Goal: Entertainment & Leisure: Browse casually

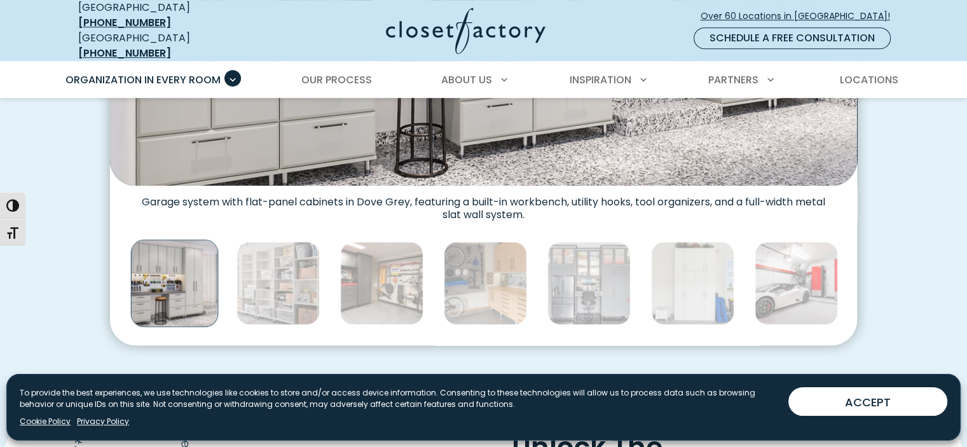
scroll to position [666, 0]
click at [178, 280] on img "Thumbnail Gallery" at bounding box center [175, 283] width 88 height 88
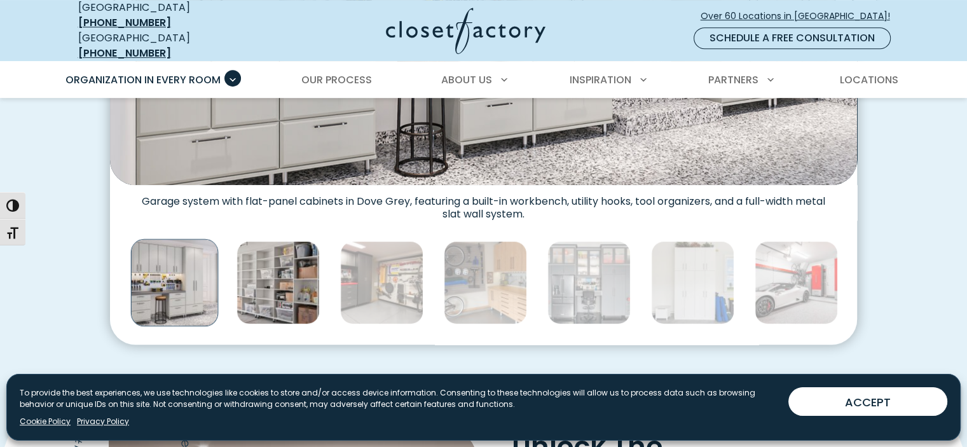
click at [252, 285] on img "Thumbnail Gallery" at bounding box center [277, 282] width 83 height 83
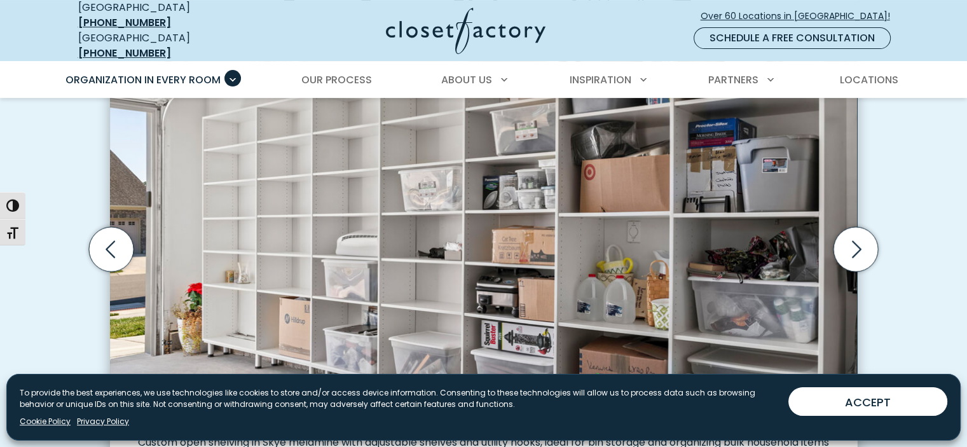
scroll to position [423, 0]
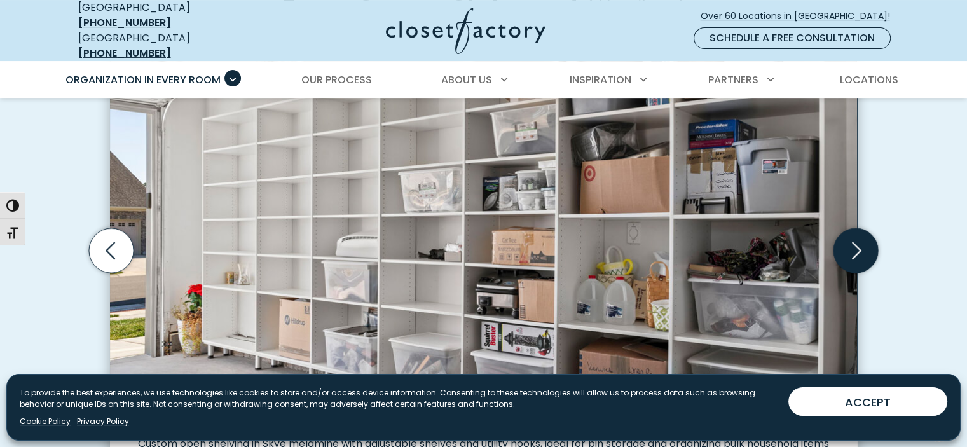
click at [859, 242] on icon "Next slide" at bounding box center [857, 250] width 10 height 17
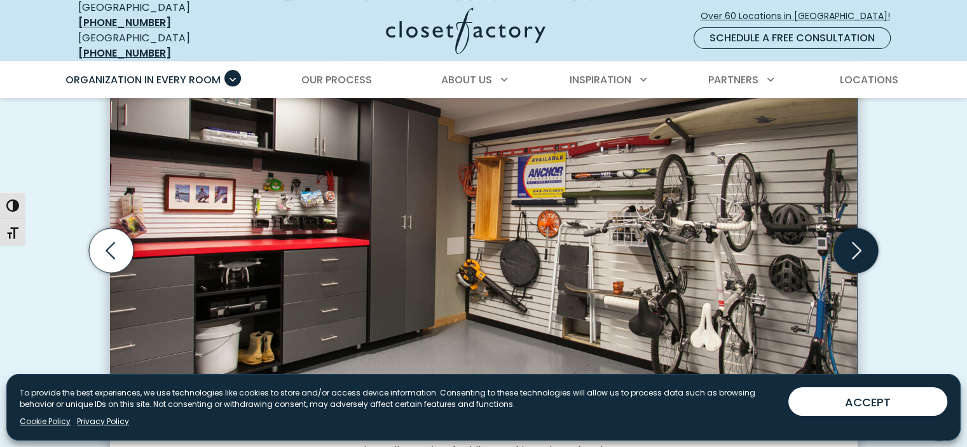
click at [859, 242] on icon "Next slide" at bounding box center [857, 250] width 10 height 17
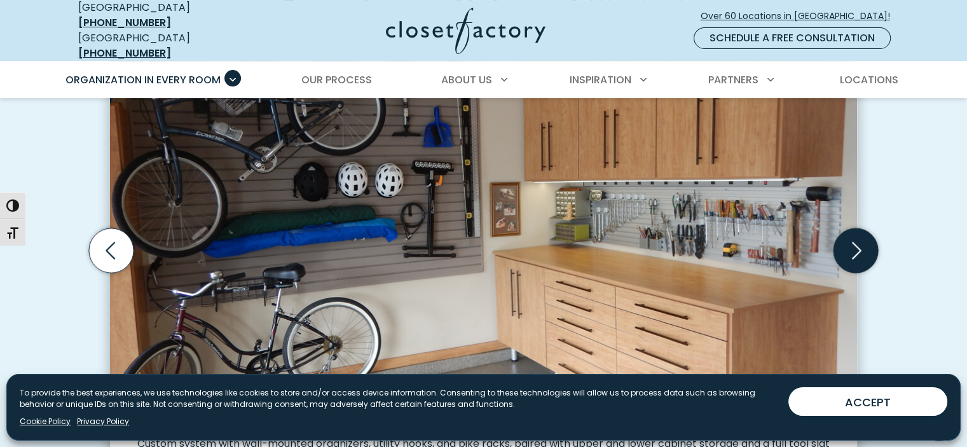
click at [859, 242] on icon "Next slide" at bounding box center [857, 250] width 10 height 17
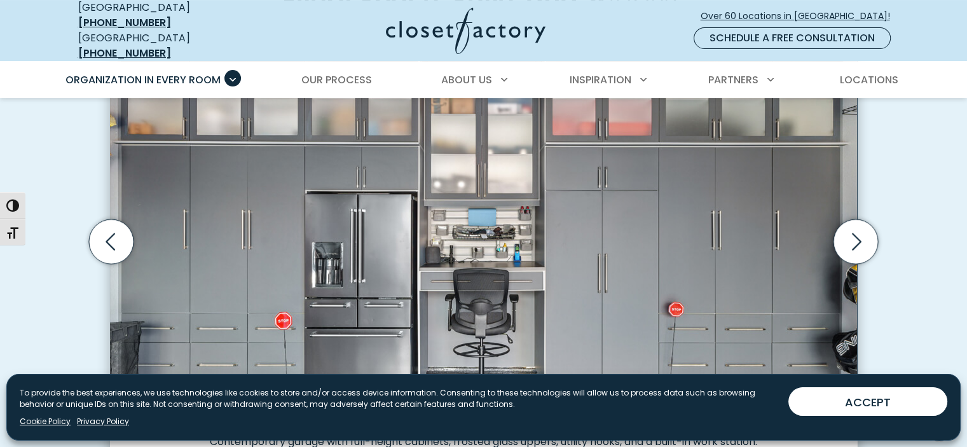
scroll to position [432, 0]
click at [865, 233] on icon "Next slide" at bounding box center [855, 242] width 45 height 45
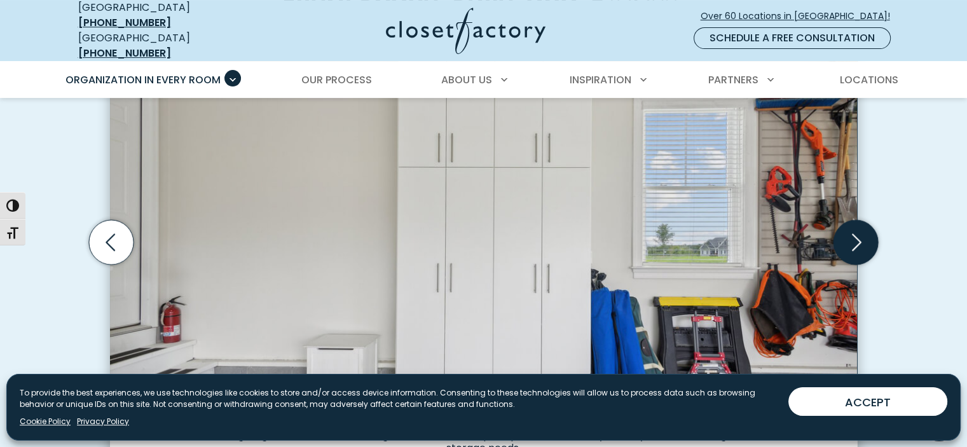
click at [865, 233] on icon "Next slide" at bounding box center [855, 242] width 45 height 45
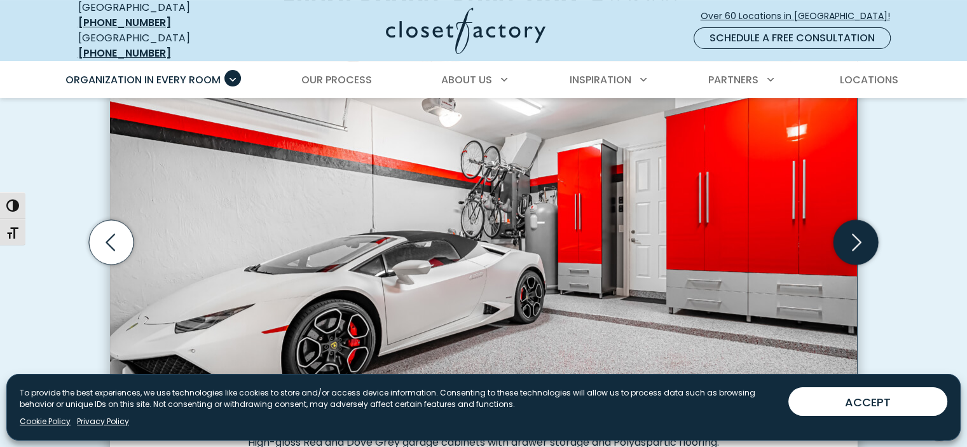
click at [865, 233] on icon "Next slide" at bounding box center [855, 242] width 45 height 45
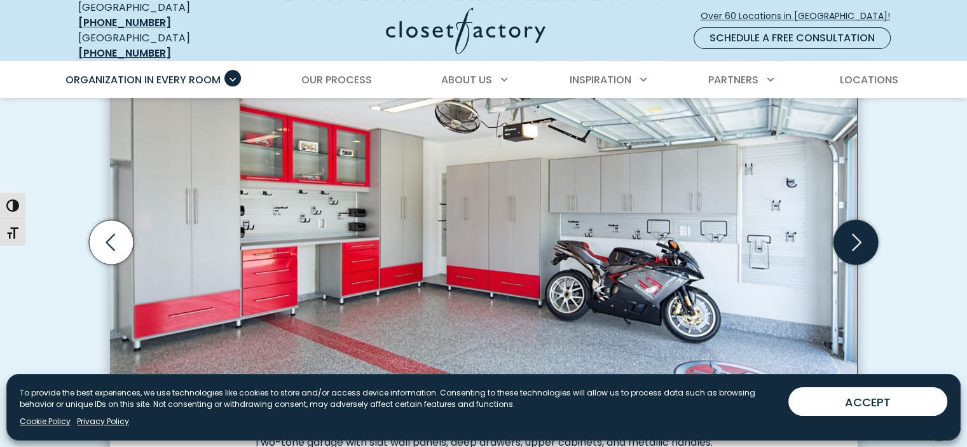
click at [865, 233] on icon "Next slide" at bounding box center [855, 242] width 45 height 45
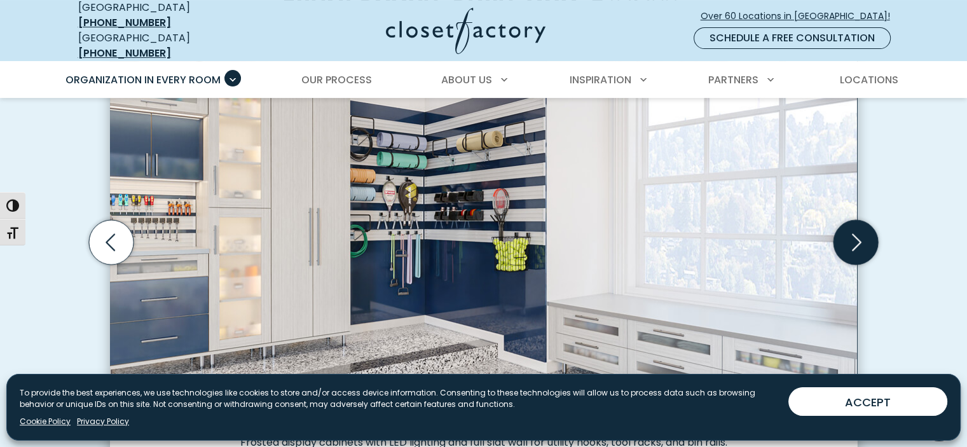
click at [865, 233] on icon "Next slide" at bounding box center [855, 242] width 45 height 45
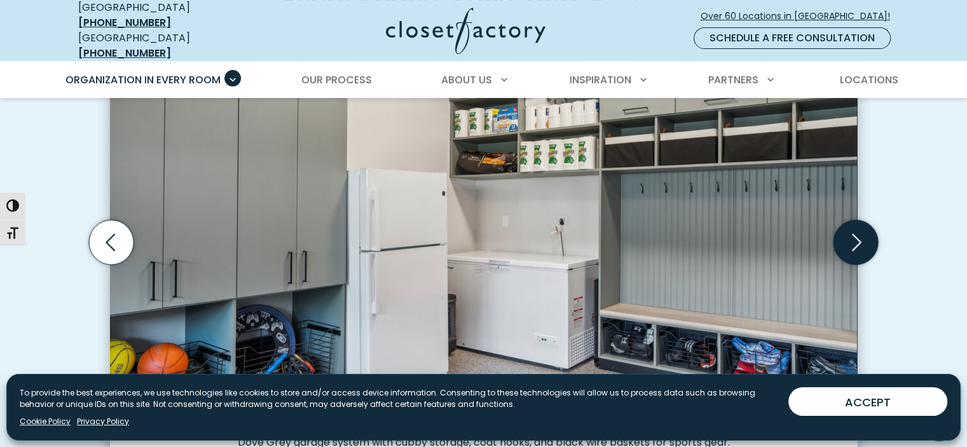
click at [865, 233] on icon "Next slide" at bounding box center [855, 242] width 45 height 45
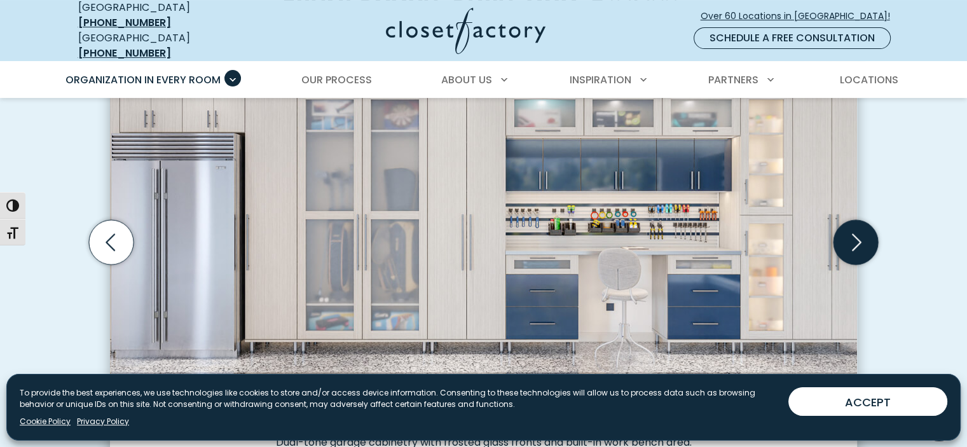
click at [865, 233] on icon "Next slide" at bounding box center [855, 242] width 45 height 45
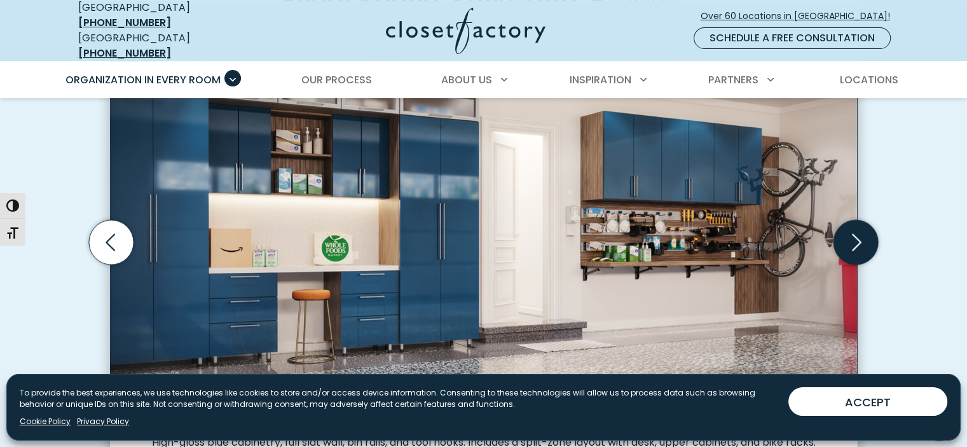
click at [865, 233] on icon "Next slide" at bounding box center [855, 242] width 45 height 45
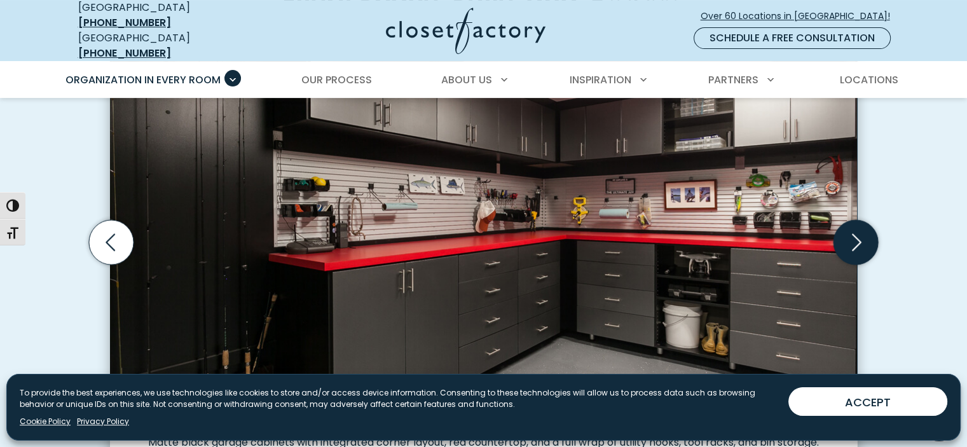
click at [865, 233] on icon "Next slide" at bounding box center [855, 242] width 45 height 45
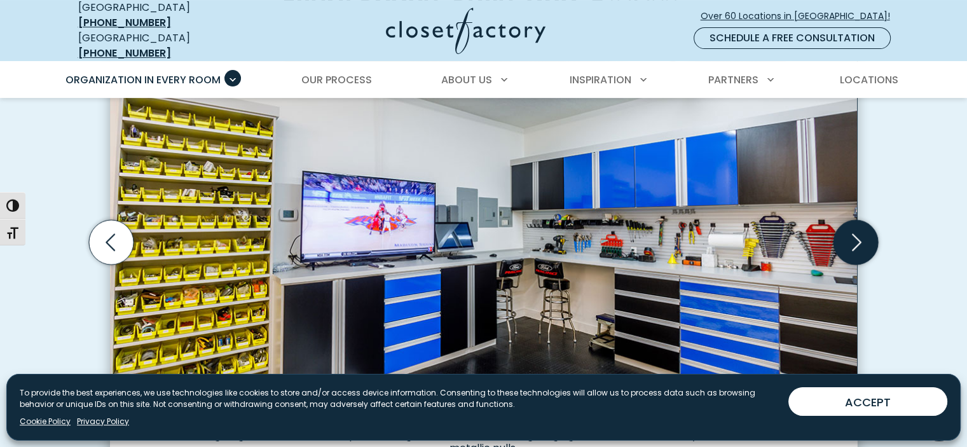
click at [865, 233] on icon "Next slide" at bounding box center [855, 242] width 45 height 45
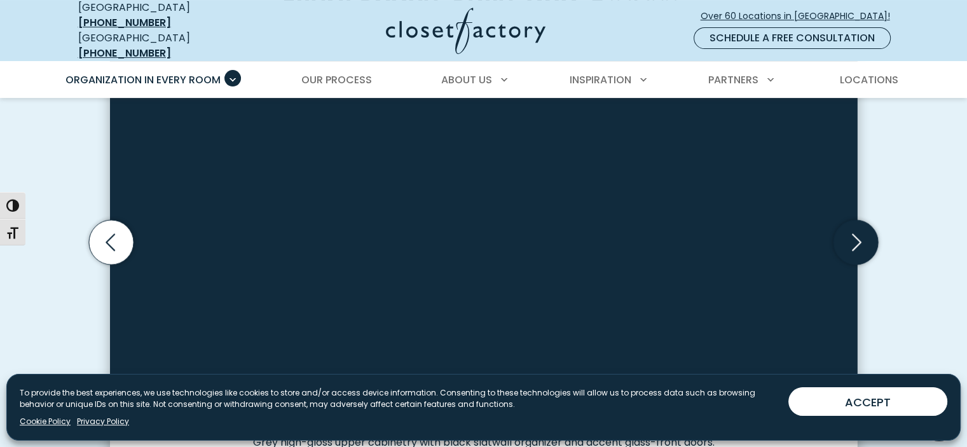
click at [865, 233] on icon "Next slide" at bounding box center [855, 242] width 45 height 45
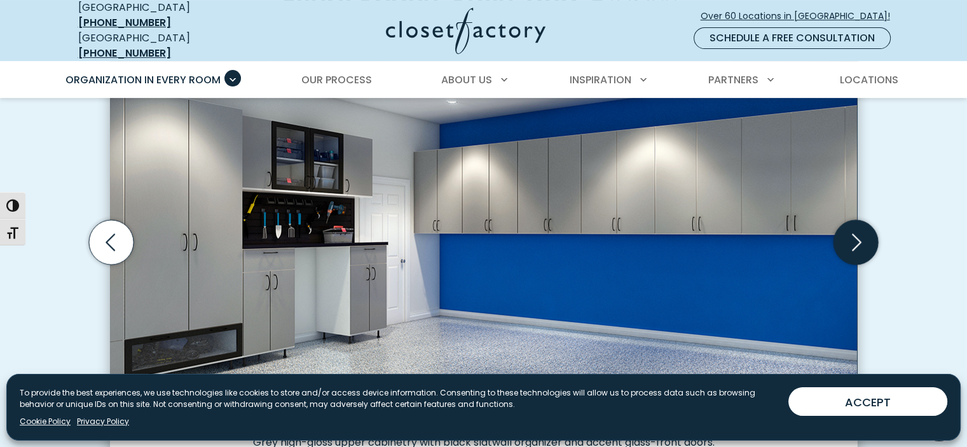
click at [865, 233] on icon "Next slide" at bounding box center [855, 242] width 45 height 45
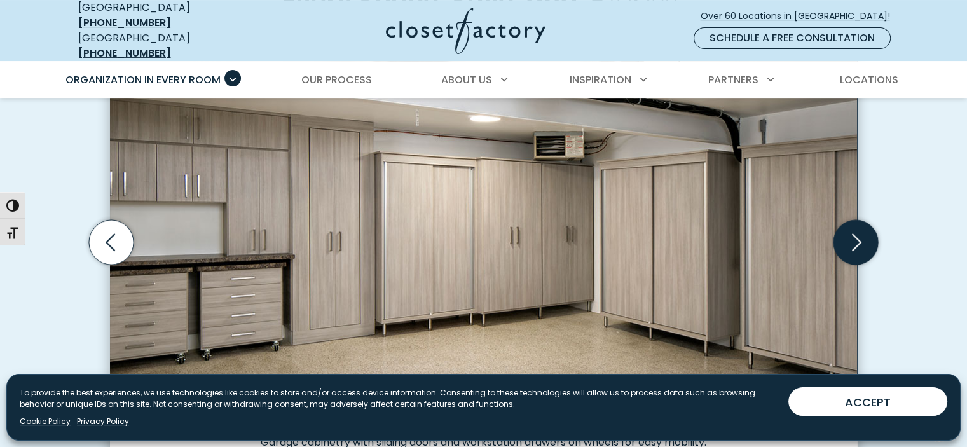
click at [865, 233] on icon "Next slide" at bounding box center [855, 242] width 45 height 45
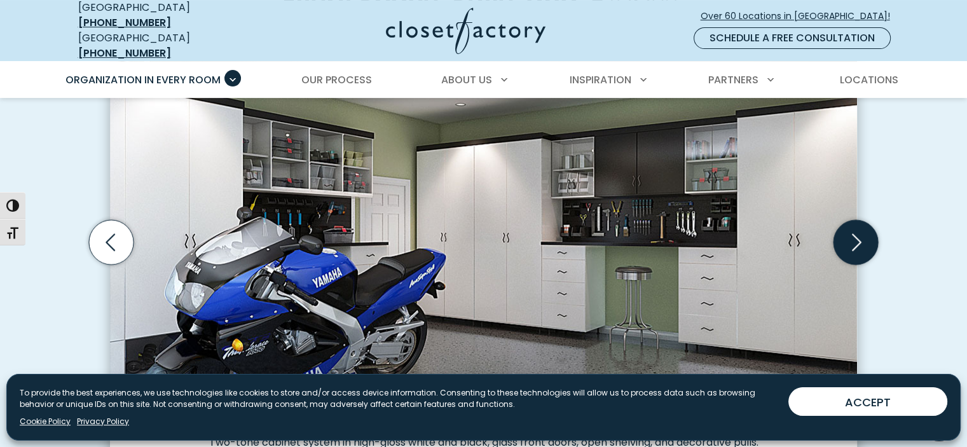
click at [851, 233] on icon "Next slide" at bounding box center [855, 242] width 45 height 45
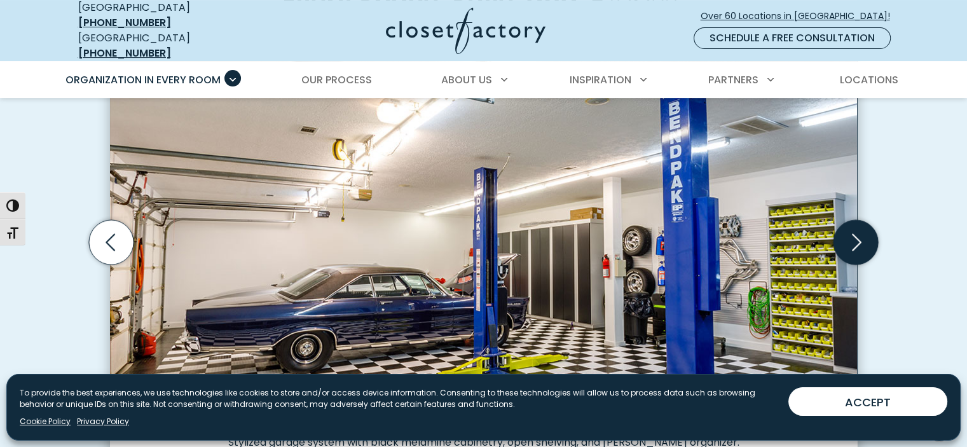
click at [851, 233] on icon "Next slide" at bounding box center [855, 242] width 45 height 45
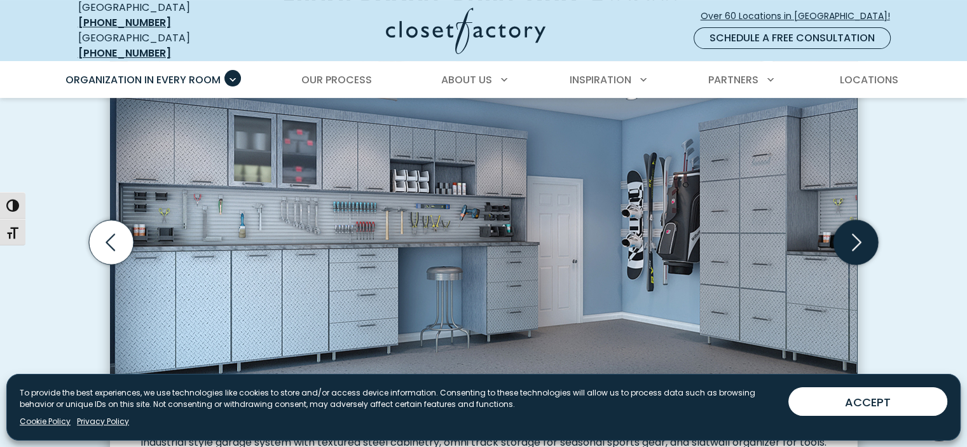
click at [851, 233] on icon "Next slide" at bounding box center [855, 242] width 45 height 45
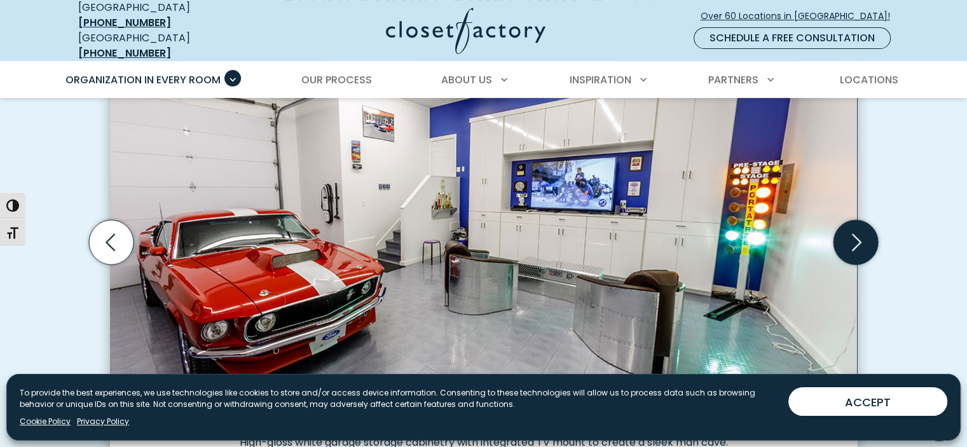
click at [851, 233] on icon "Next slide" at bounding box center [855, 242] width 45 height 45
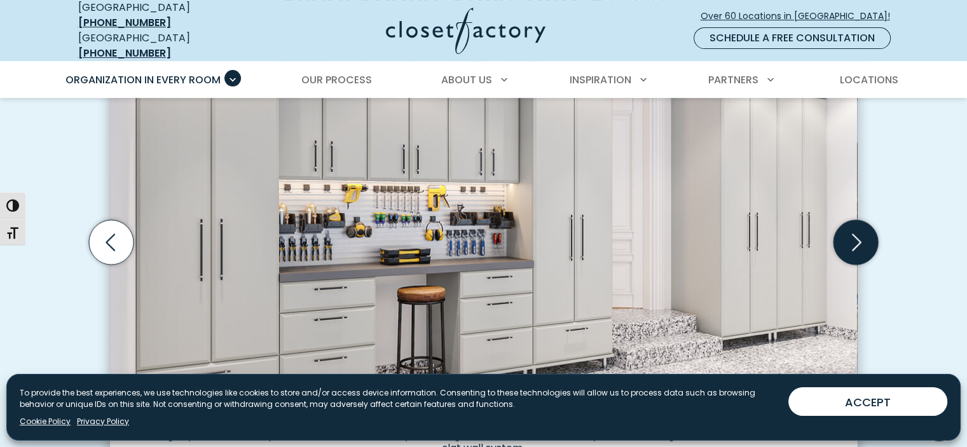
click at [851, 233] on icon "Next slide" at bounding box center [855, 242] width 45 height 45
